Goal: Information Seeking & Learning: Learn about a topic

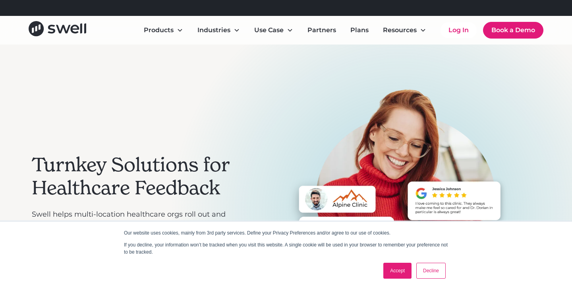
click at [393, 269] on link "Accept" at bounding box center [398, 271] width 28 height 16
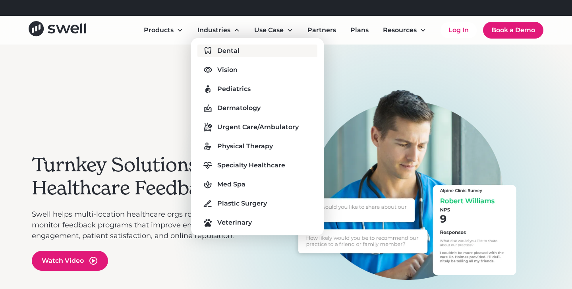
click at [224, 49] on div "Dental" at bounding box center [228, 51] width 22 height 10
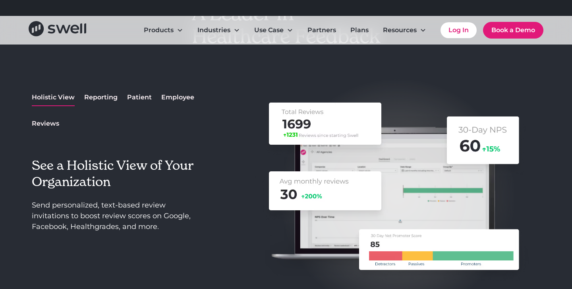
scroll to position [1002, 0]
click at [175, 94] on div "Employee" at bounding box center [177, 98] width 33 height 10
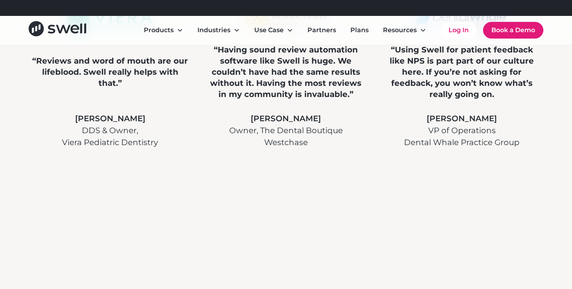
scroll to position [2272, 0]
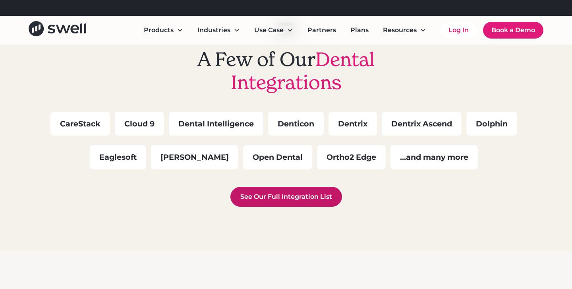
click at [280, 195] on link "See Our Full Integration List" at bounding box center [287, 197] width 112 height 20
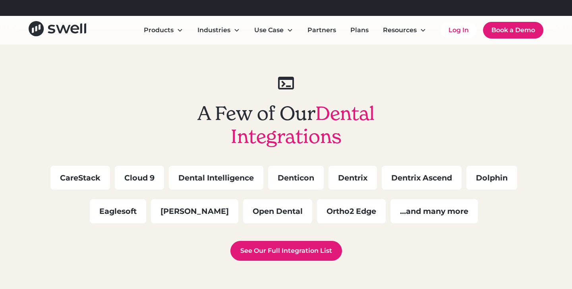
scroll to position [2215, 0]
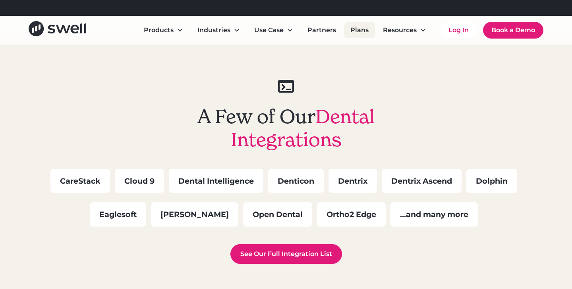
click at [356, 31] on link "Plans" at bounding box center [359, 30] width 31 height 16
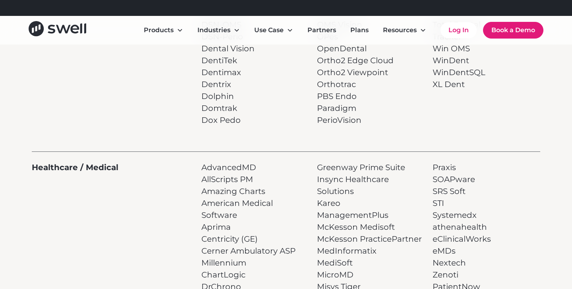
scroll to position [354, 0]
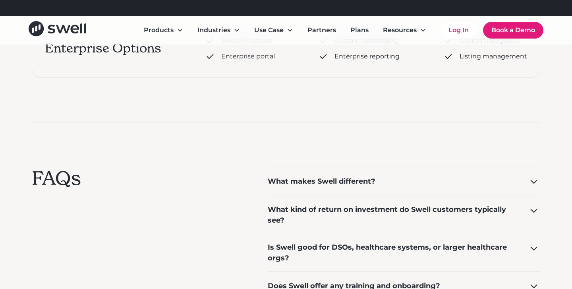
scroll to position [497, 0]
click at [376, 175] on div "What makes Swell different?" at bounding box center [404, 181] width 273 height 29
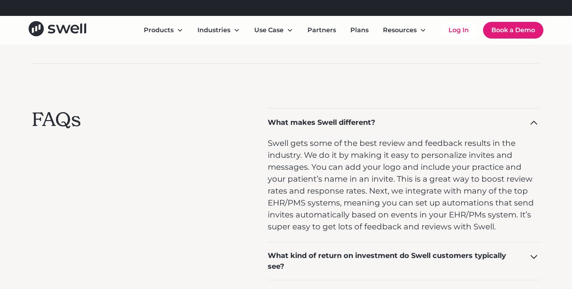
scroll to position [558, 0]
